Goal: Task Accomplishment & Management: Use online tool/utility

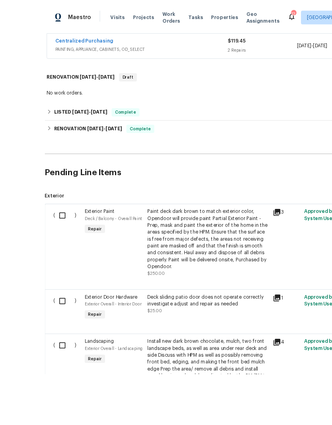
scroll to position [32, 0]
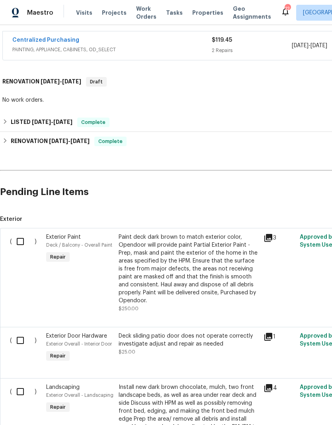
click at [22, 233] on input "checkbox" at bounding box center [23, 241] width 23 height 17
checkbox input "true"
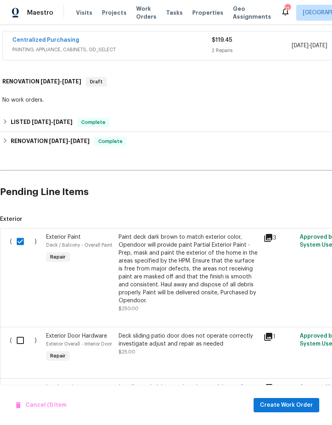
click at [18, 332] on input "checkbox" at bounding box center [23, 340] width 23 height 17
checkbox input "true"
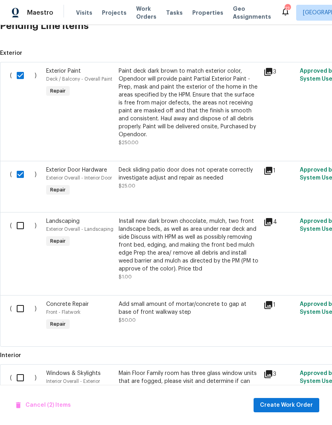
scroll to position [313, 0]
click at [24, 300] on input "checkbox" at bounding box center [23, 308] width 23 height 17
checkbox input "true"
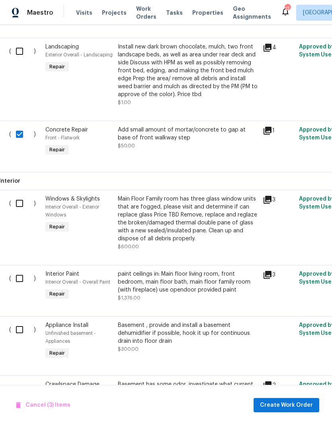
scroll to position [487, 1]
click at [19, 271] on input "checkbox" at bounding box center [22, 279] width 23 height 17
checkbox input "true"
click at [19, 322] on input "checkbox" at bounding box center [22, 330] width 23 height 17
checkbox input "true"
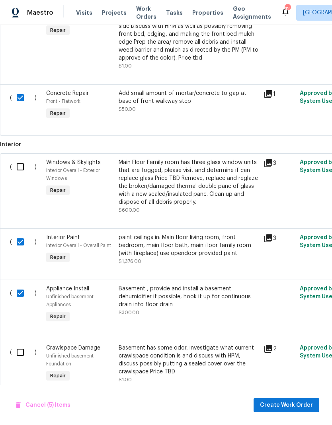
scroll to position [523, 0]
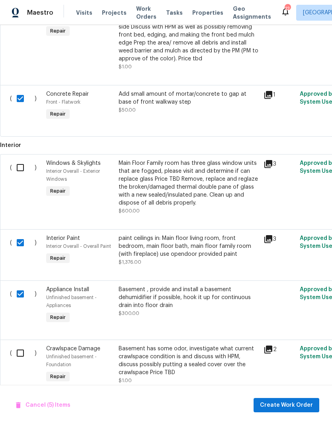
click at [18, 345] on input "checkbox" at bounding box center [23, 353] width 23 height 17
checkbox input "true"
click at [301, 404] on span "Create Work Order" at bounding box center [286, 406] width 53 height 10
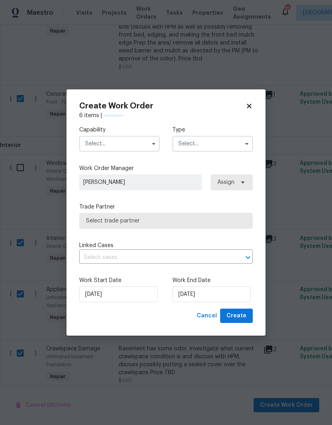
click at [132, 147] on input "text" at bounding box center [119, 144] width 80 height 16
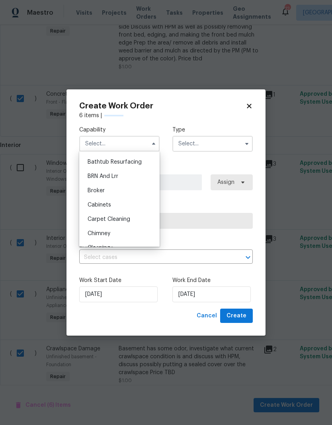
checkbox input "false"
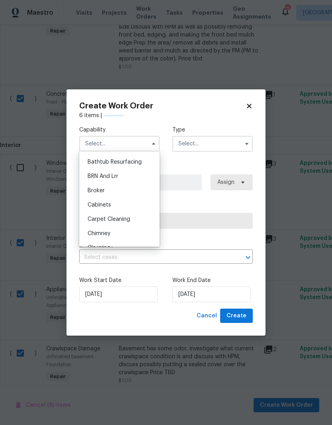
checkbox input "false"
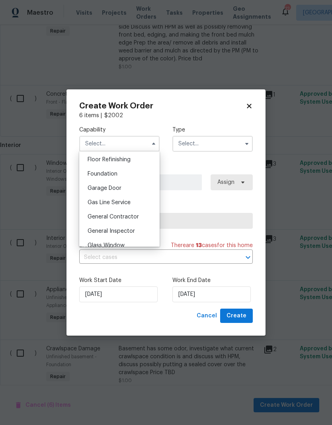
scroll to position [338, 0]
click at [132, 204] on span "General Contractor" at bounding box center [112, 203] width 51 height 6
type input "General Contractor"
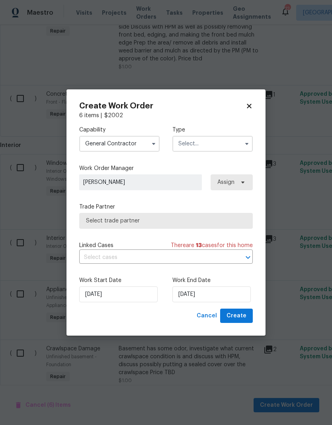
click at [219, 147] on input "text" at bounding box center [212, 144] width 80 height 16
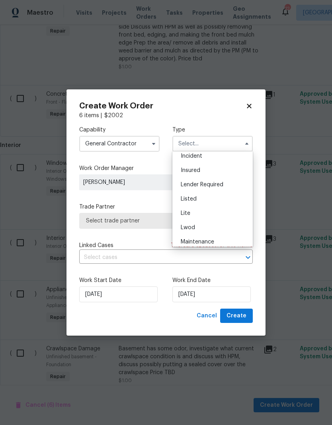
scroll to position [47, 0]
click at [205, 202] on div "Listed" at bounding box center [212, 199] width 76 height 14
type input "Listed"
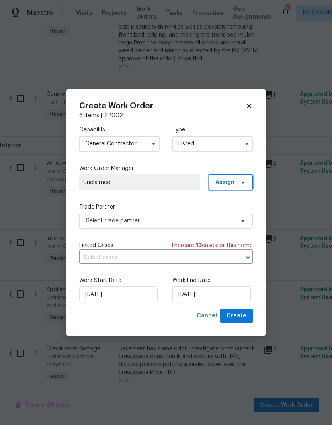
click at [233, 183] on span "Assign" at bounding box center [224, 183] width 19 height 8
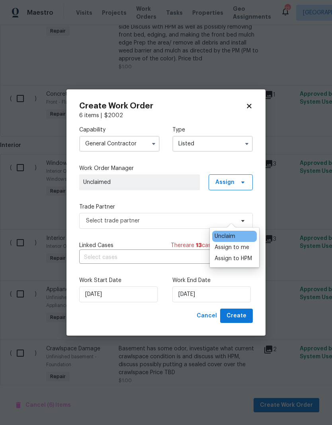
click at [243, 244] on div "Assign to me" at bounding box center [231, 248] width 35 height 8
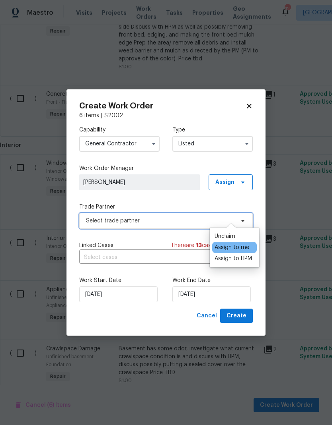
click at [174, 220] on span "Select trade partner" at bounding box center [160, 221] width 148 height 8
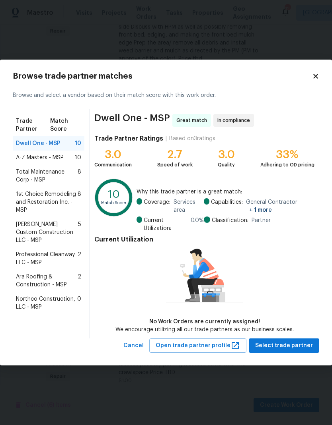
click at [56, 160] on span "A-Z Masters - MSP" at bounding box center [40, 158] width 48 height 8
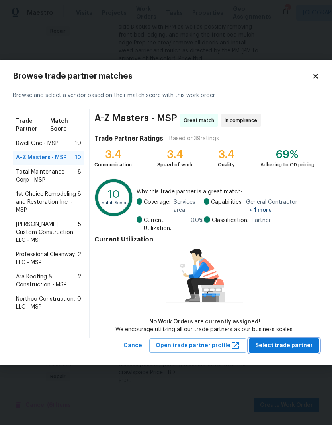
click at [300, 345] on span "Select trade partner" at bounding box center [284, 346] width 58 height 10
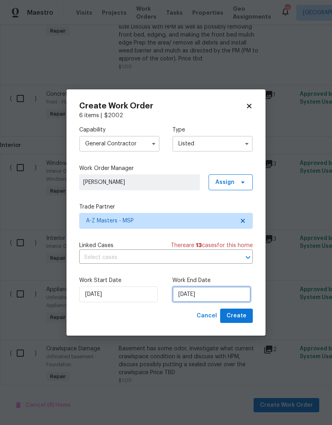
click at [221, 290] on input "[DATE]" at bounding box center [211, 295] width 78 height 16
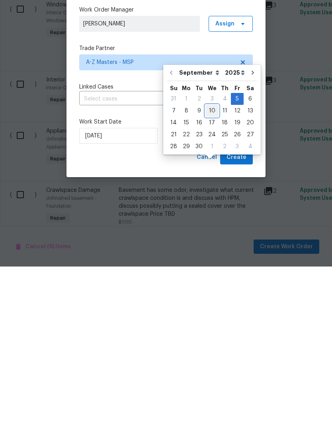
click at [210, 264] on div "10" at bounding box center [211, 269] width 13 height 11
type input "[DATE]"
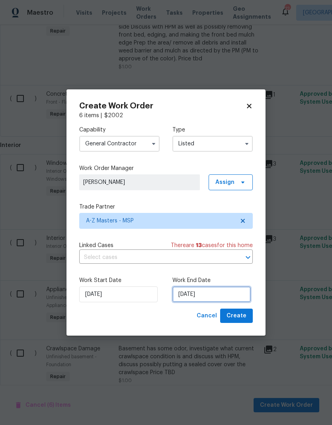
click at [212, 293] on input "[DATE]" at bounding box center [211, 295] width 78 height 16
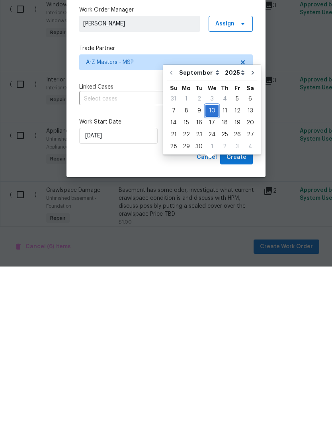
click at [210, 264] on div "10" at bounding box center [211, 269] width 13 height 11
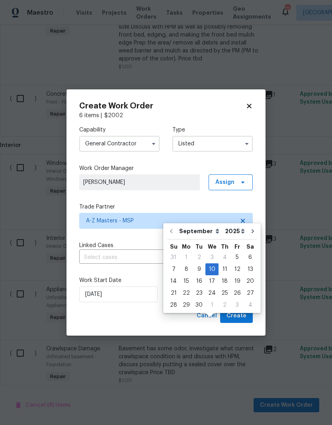
click at [165, 311] on div "Cancel Create" at bounding box center [165, 316] width 173 height 15
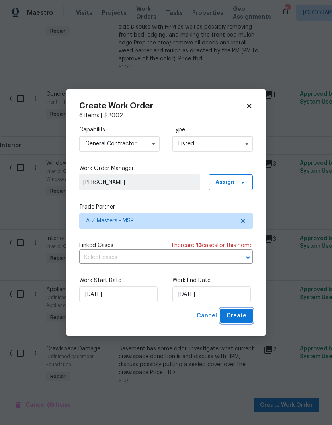
click at [243, 317] on span "Create" at bounding box center [236, 316] width 20 height 10
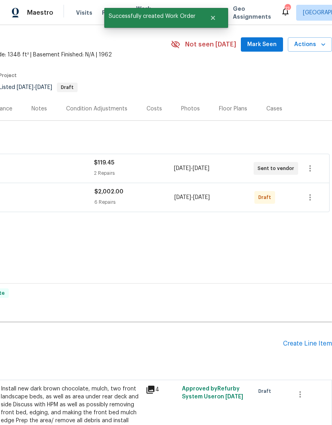
scroll to position [23, 118]
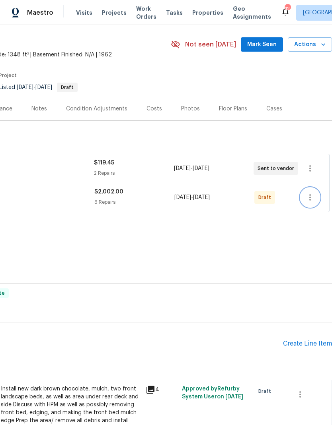
click at [312, 193] on icon "button" at bounding box center [310, 198] width 10 height 10
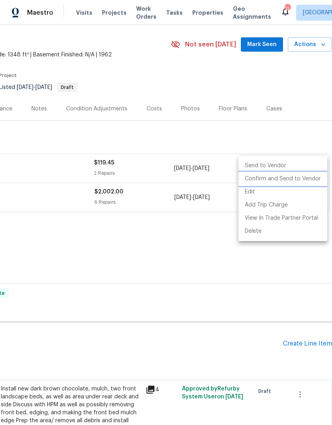
click at [300, 180] on li "Confirm and Send to Vendor" at bounding box center [282, 179] width 89 height 13
click at [191, 236] on div at bounding box center [166, 212] width 332 height 425
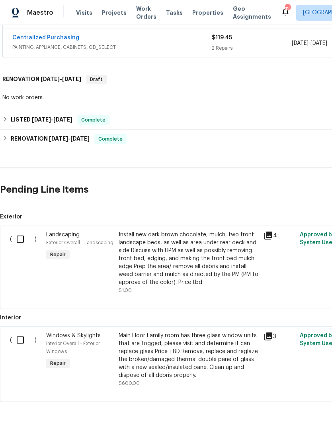
scroll to position [177, 0]
click at [22, 231] on input "checkbox" at bounding box center [23, 239] width 23 height 17
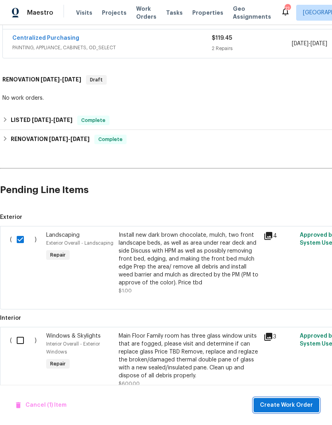
click at [303, 406] on span "Create Work Order" at bounding box center [286, 406] width 53 height 10
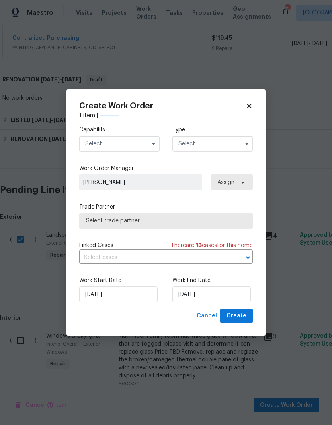
click at [131, 144] on input "text" at bounding box center [119, 144] width 80 height 16
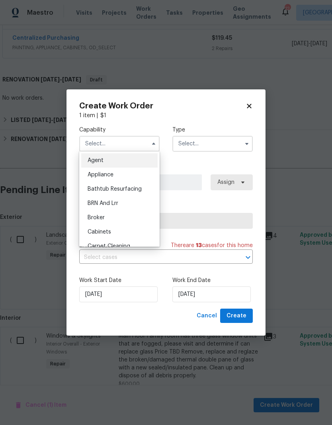
checkbox input "false"
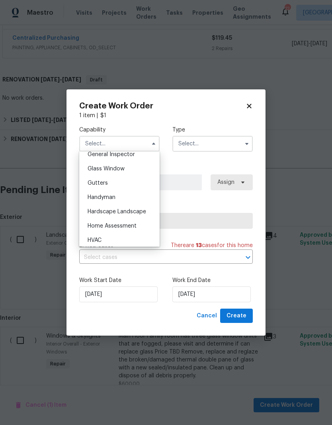
scroll to position [399, 0]
click at [139, 219] on div "Hardscape Landscape" at bounding box center [119, 213] width 76 height 14
type input "Hardscape Landscape"
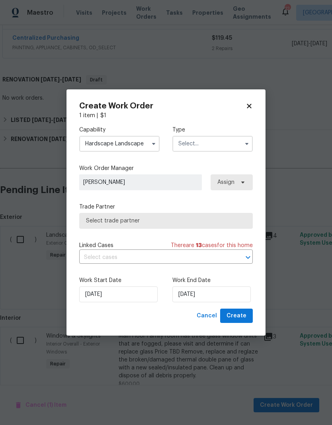
click at [218, 144] on input "text" at bounding box center [212, 144] width 80 height 16
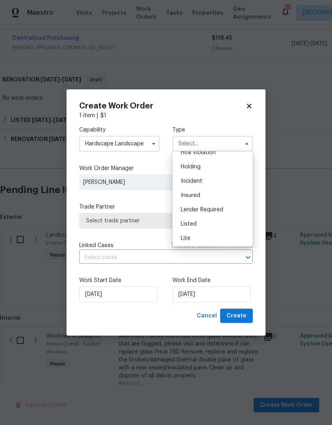
scroll to position [24, 0]
click at [208, 224] on div "Listed" at bounding box center [212, 222] width 76 height 14
type input "Listed"
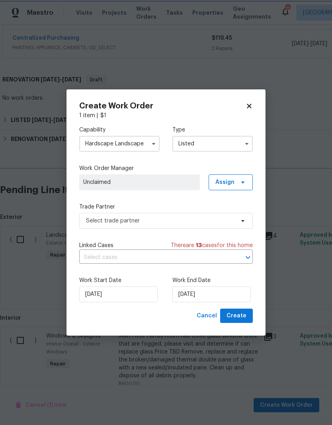
scroll to position [0, 0]
click at [238, 180] on span at bounding box center [241, 182] width 9 height 6
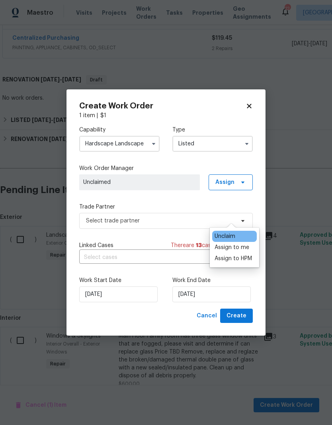
click at [247, 244] on div "Assign to me" at bounding box center [231, 248] width 35 height 8
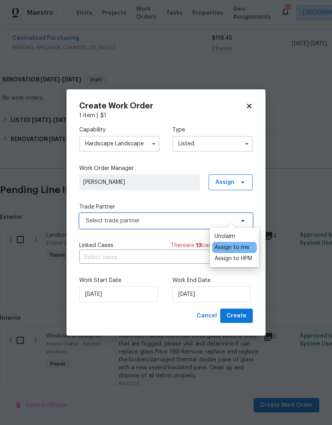
click at [179, 218] on span "Select trade partner" at bounding box center [160, 221] width 148 height 8
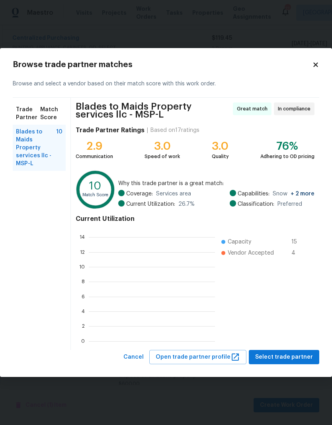
scroll to position [111, 126]
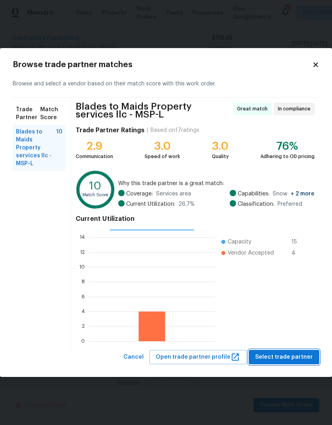
click at [297, 359] on span "Select trade partner" at bounding box center [284, 358] width 58 height 10
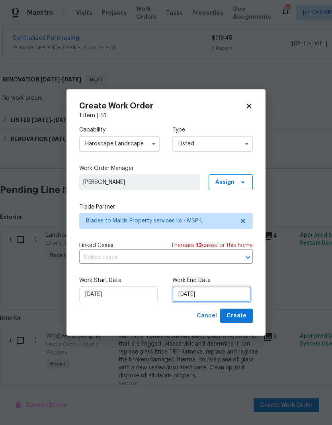
click at [215, 294] on input "[DATE]" at bounding box center [211, 295] width 78 height 16
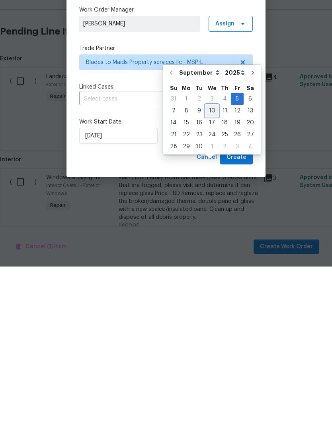
click at [208, 264] on div "10" at bounding box center [211, 269] width 13 height 11
type input "[DATE]"
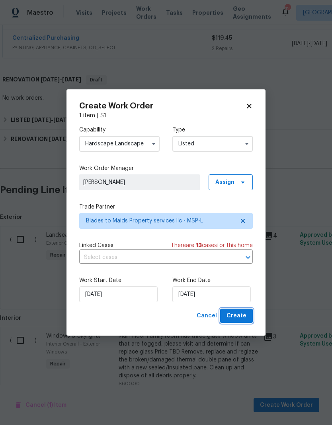
click at [242, 316] on span "Create" at bounding box center [236, 316] width 20 height 10
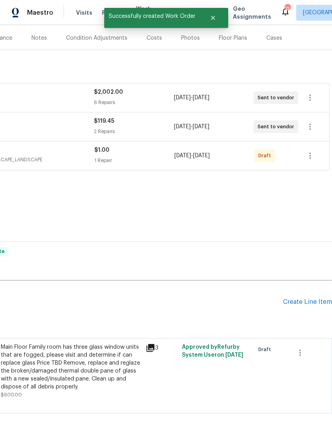
scroll to position [94, 118]
click at [311, 151] on icon "button" at bounding box center [310, 156] width 10 height 10
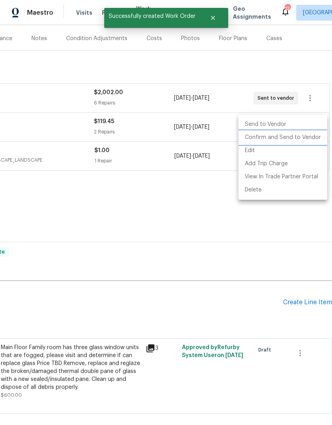
click at [307, 142] on li "Confirm and Send to Vendor" at bounding box center [282, 137] width 89 height 13
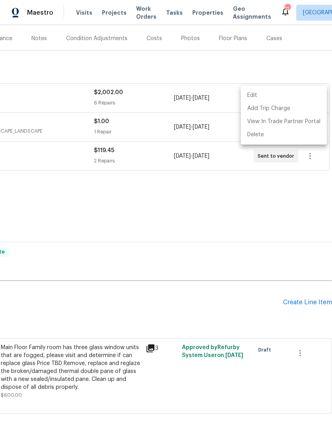
click at [202, 277] on div at bounding box center [166, 212] width 332 height 425
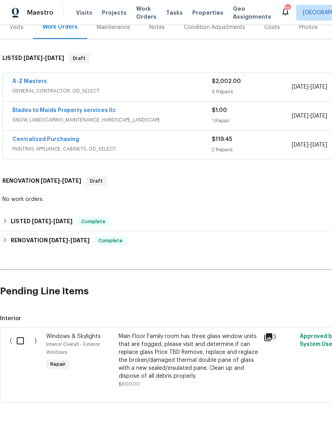
scroll to position [105, 0]
click at [22, 333] on input "checkbox" at bounding box center [23, 341] width 23 height 17
click at [298, 402] on span "Create Work Order" at bounding box center [286, 406] width 53 height 10
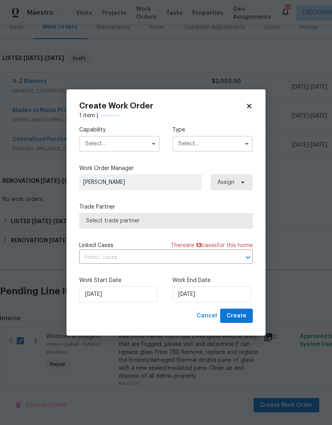
checkbox input "false"
click at [130, 137] on input "text" at bounding box center [119, 144] width 80 height 16
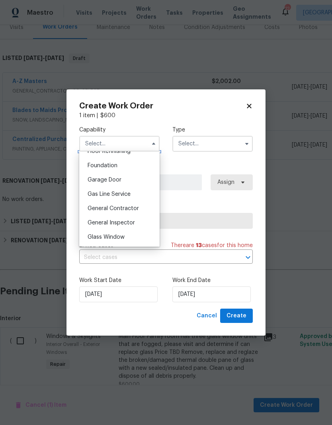
scroll to position [330, 0]
click at [135, 211] on span "General Contractor" at bounding box center [112, 211] width 51 height 6
type input "General Contractor"
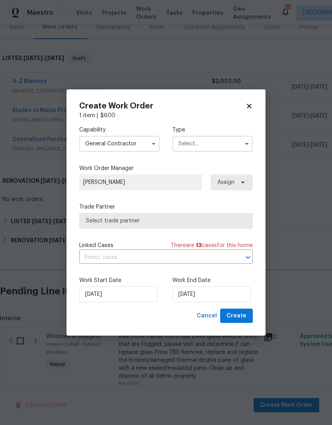
click at [215, 147] on input "text" at bounding box center [212, 144] width 80 height 16
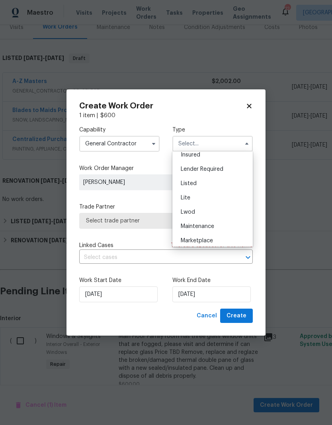
scroll to position [41, 0]
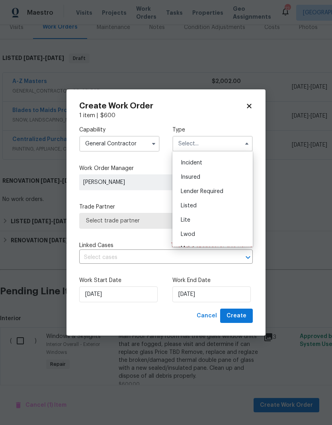
click at [211, 204] on div "Listed" at bounding box center [212, 206] width 76 height 14
type input "Listed"
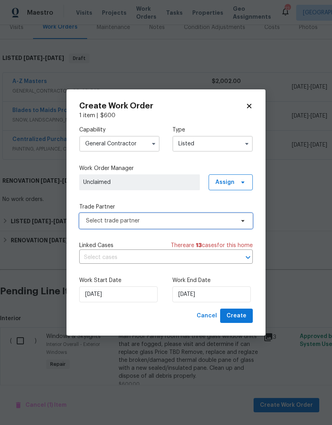
click at [200, 224] on span "Select trade partner" at bounding box center [160, 221] width 148 height 8
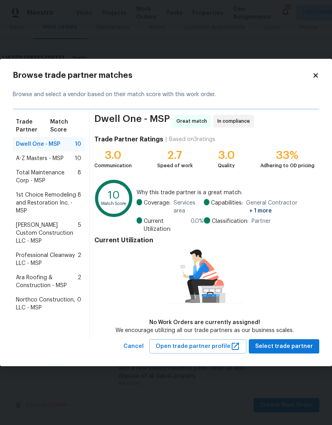
click at [59, 297] on span "Northco Construction, LLC - MSP" at bounding box center [46, 304] width 61 height 16
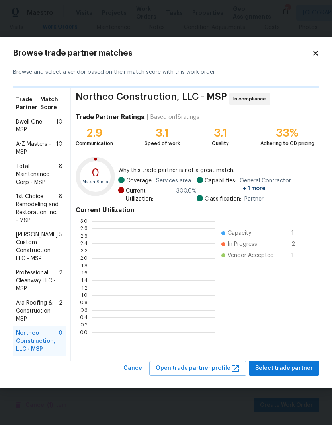
scroll to position [111, 123]
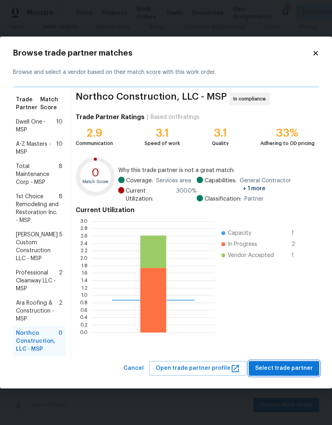
click at [294, 367] on span "Select trade partner" at bounding box center [284, 369] width 58 height 10
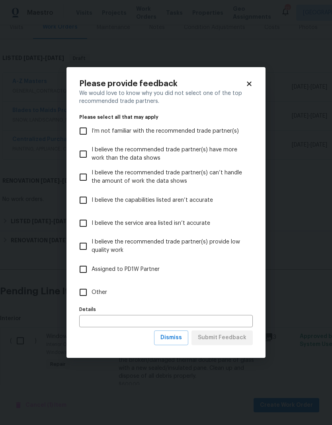
click at [80, 291] on input "Other" at bounding box center [83, 292] width 17 height 17
checkbox input "true"
click at [177, 338] on span "Dismiss" at bounding box center [170, 338] width 21 height 10
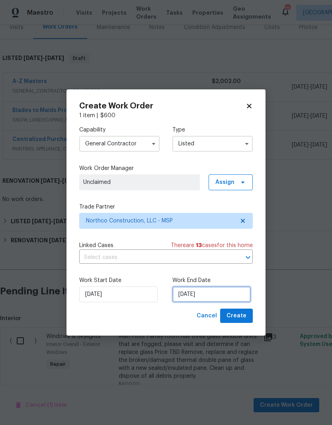
click at [219, 294] on input "[DATE]" at bounding box center [211, 295] width 78 height 16
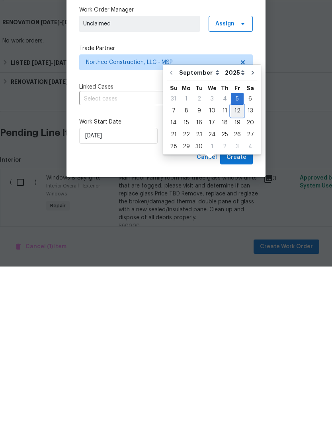
click at [234, 264] on div "12" at bounding box center [237, 269] width 13 height 11
type input "[DATE]"
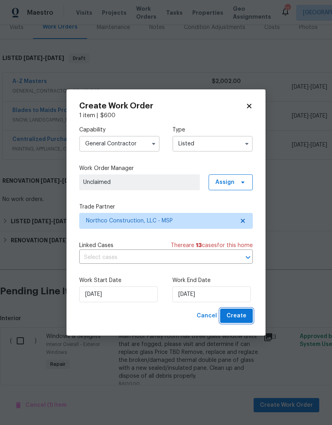
click at [245, 317] on span "Create" at bounding box center [236, 316] width 20 height 10
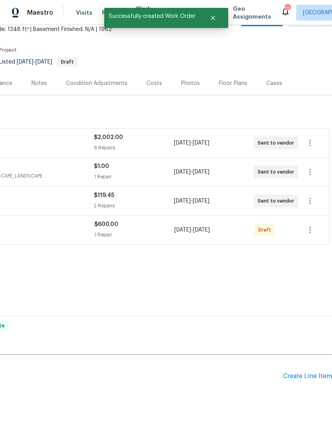
scroll to position [49, 118]
click at [310, 227] on icon "button" at bounding box center [310, 230] width 2 height 6
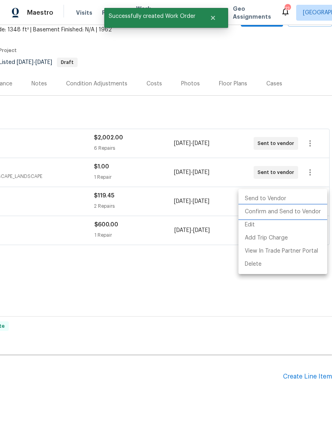
click at [312, 214] on li "Confirm and Send to Vendor" at bounding box center [282, 212] width 89 height 13
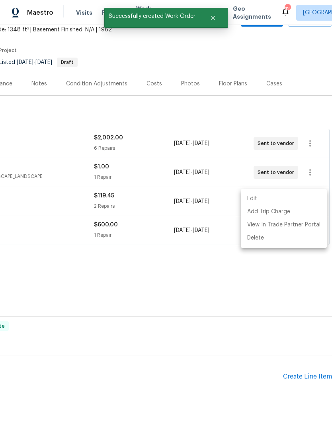
click at [209, 265] on div at bounding box center [166, 212] width 332 height 425
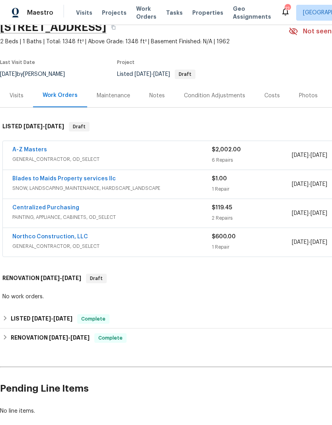
scroll to position [35, 0]
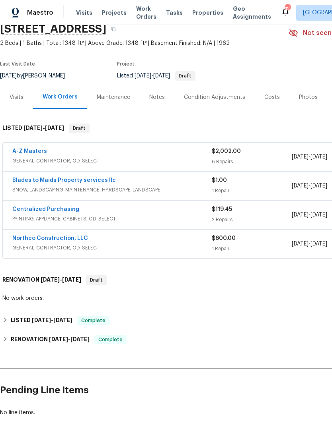
click at [36, 149] on link "A-Z Masters" at bounding box center [29, 152] width 35 height 6
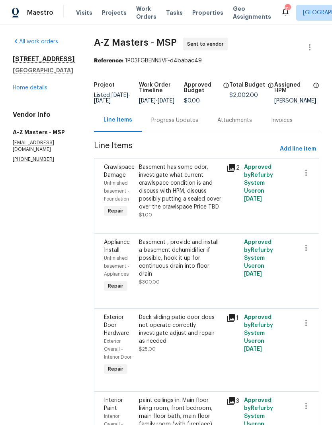
click at [154, 124] on div "Progress Updates" at bounding box center [174, 120] width 47 height 8
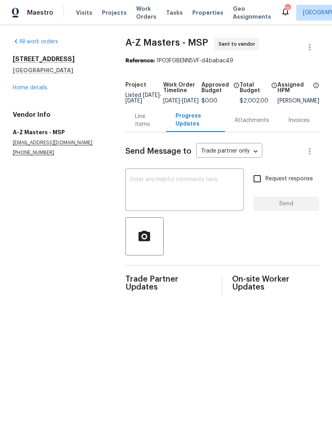
click at [178, 189] on textarea at bounding box center [184, 191] width 109 height 28
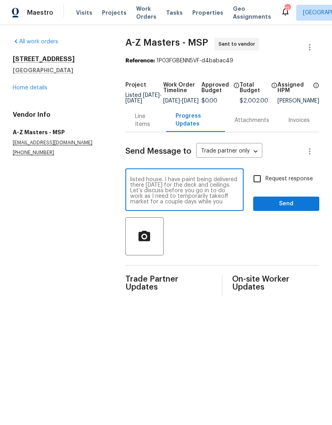
scroll to position [11, 0]
click at [147, 196] on textarea "Morning, take a look at these couple items that we want to perform at this list…" at bounding box center [184, 191] width 109 height 28
type textarea "Morning, take a look at these couple items that we want to perform at this list…"
click at [266, 239] on div at bounding box center [222, 236] width 194 height 38
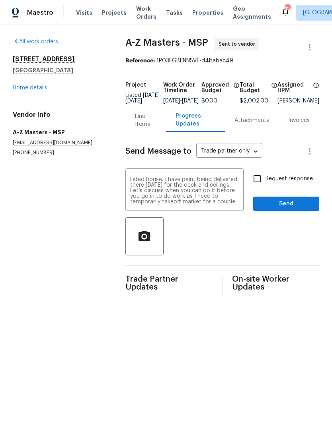
click at [259, 182] on input "Request response" at bounding box center [256, 179] width 17 height 17
checkbox input "true"
click at [283, 209] on span "Send" at bounding box center [285, 204] width 53 height 10
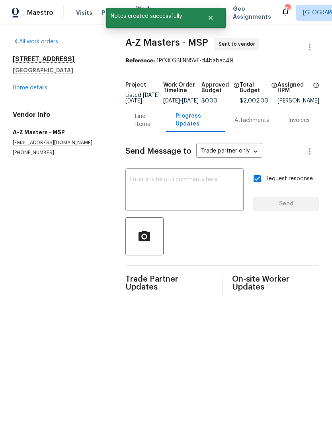
scroll to position [0, 0]
